Goal: Transaction & Acquisition: Download file/media

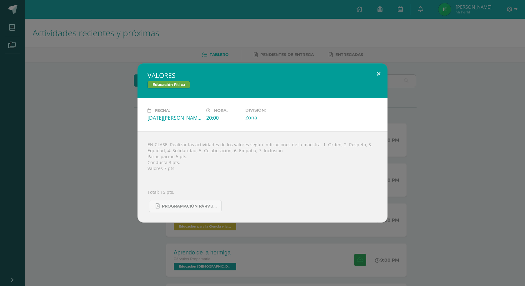
click at [382, 73] on button at bounding box center [379, 73] width 18 height 21
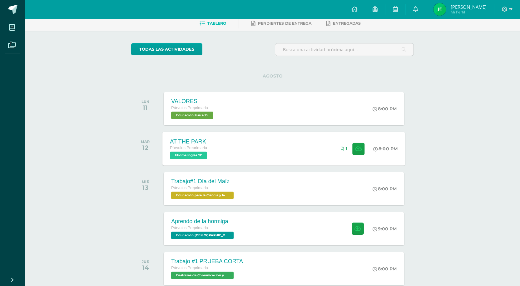
scroll to position [63, 0]
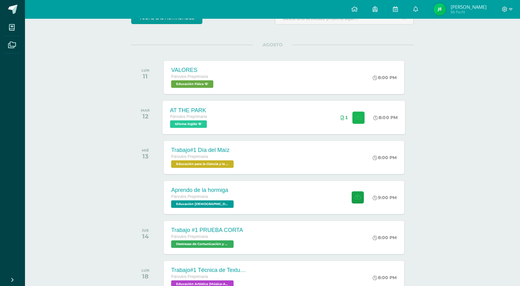
click at [359, 118] on icon at bounding box center [358, 117] width 7 height 5
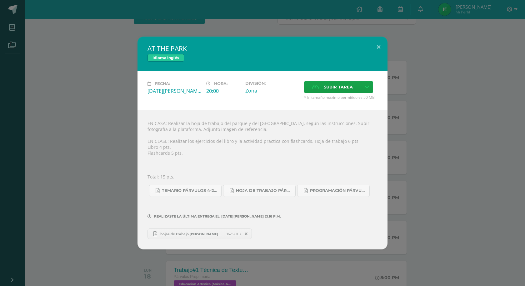
click at [200, 236] on link "hojas de trabajo [PERSON_NAME].pdf 362.96KB" at bounding box center [200, 234] width 104 height 11
click at [377, 47] on button at bounding box center [379, 47] width 18 height 21
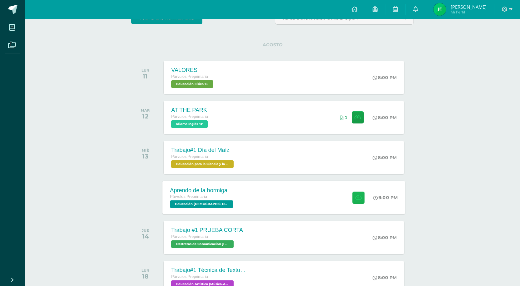
click at [362, 199] on button at bounding box center [359, 197] width 12 height 12
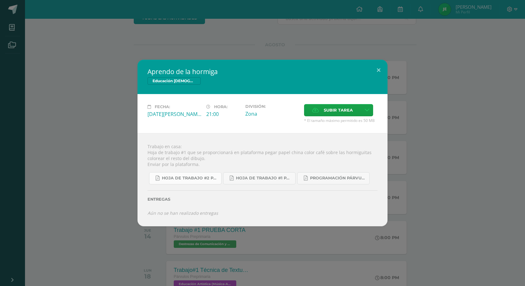
click at [187, 178] on span "hoja de trabajo #2 Párvulo 4ta. Unidad 2025.pdf" at bounding box center [190, 178] width 56 height 5
click at [379, 69] on button at bounding box center [379, 70] width 18 height 21
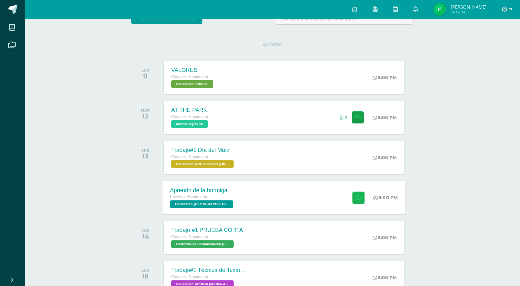
click at [358, 198] on icon at bounding box center [358, 197] width 7 height 5
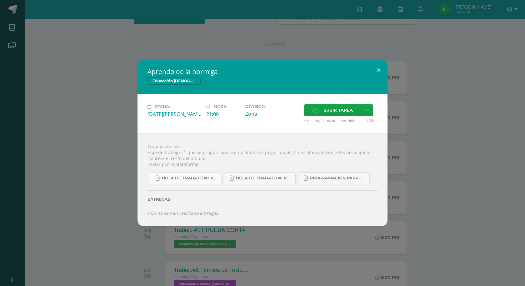
click at [204, 178] on span "hoja de trabajo #2 Párvulo 4ta. Unidad 2025.pdf" at bounding box center [190, 178] width 56 height 5
click at [272, 180] on span "hoja de trabajo #1 Párvulos A-B 4ta. Unidad 2025.pdf" at bounding box center [264, 178] width 56 height 5
click at [353, 179] on span "Programación Párvulos A-B 4ta. Unidad 2025.pdf" at bounding box center [338, 178] width 56 height 5
click at [202, 176] on span "hoja de trabajo #2 Párvulo 4ta. Unidad 2025.pdf" at bounding box center [190, 178] width 56 height 5
click at [149, 172] on link "hoja de trabajo #2 Párvulo 4ta. Unidad 2025.pdf" at bounding box center [185, 178] width 73 height 12
